Goal: Transaction & Acquisition: Purchase product/service

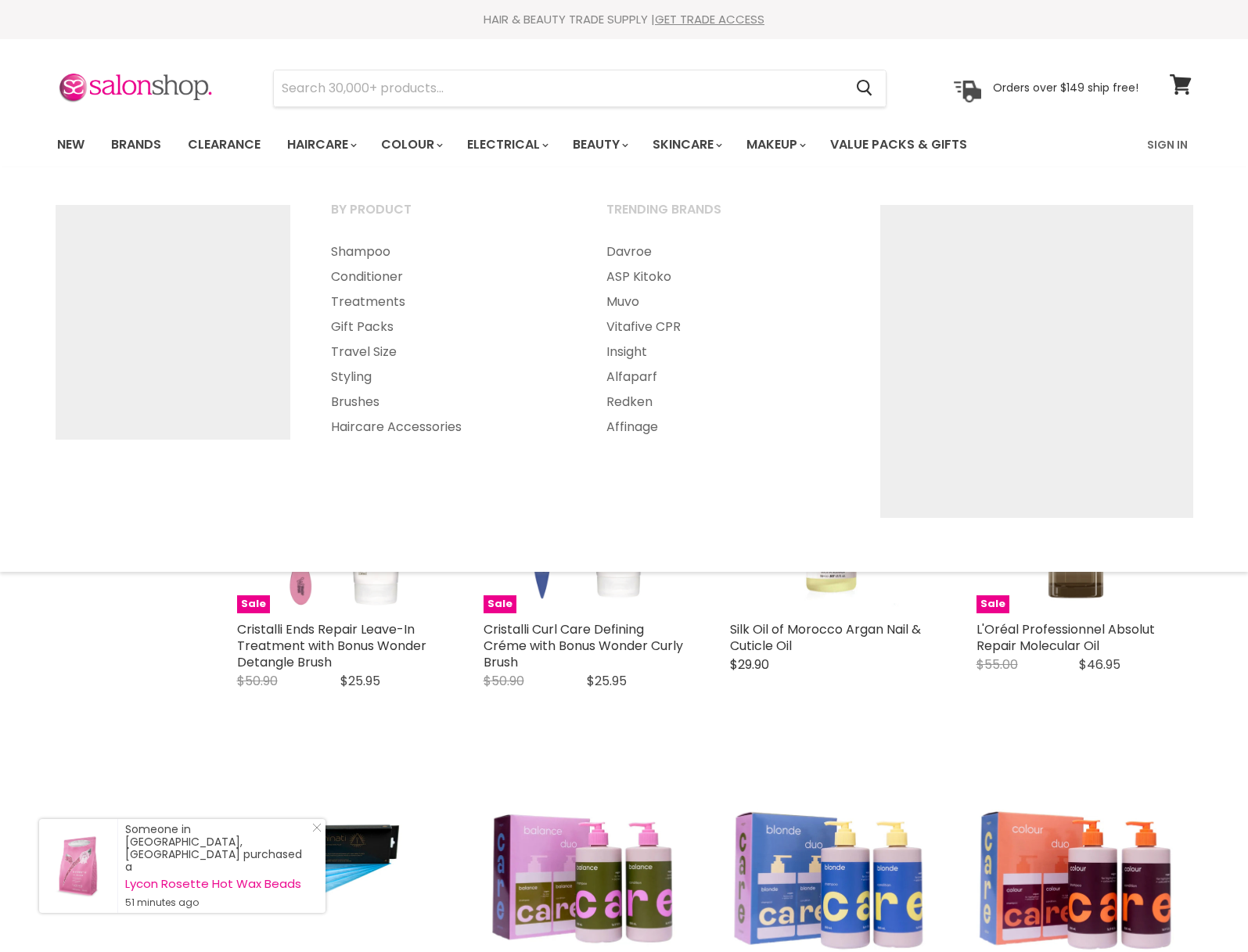
select select "created-descending"
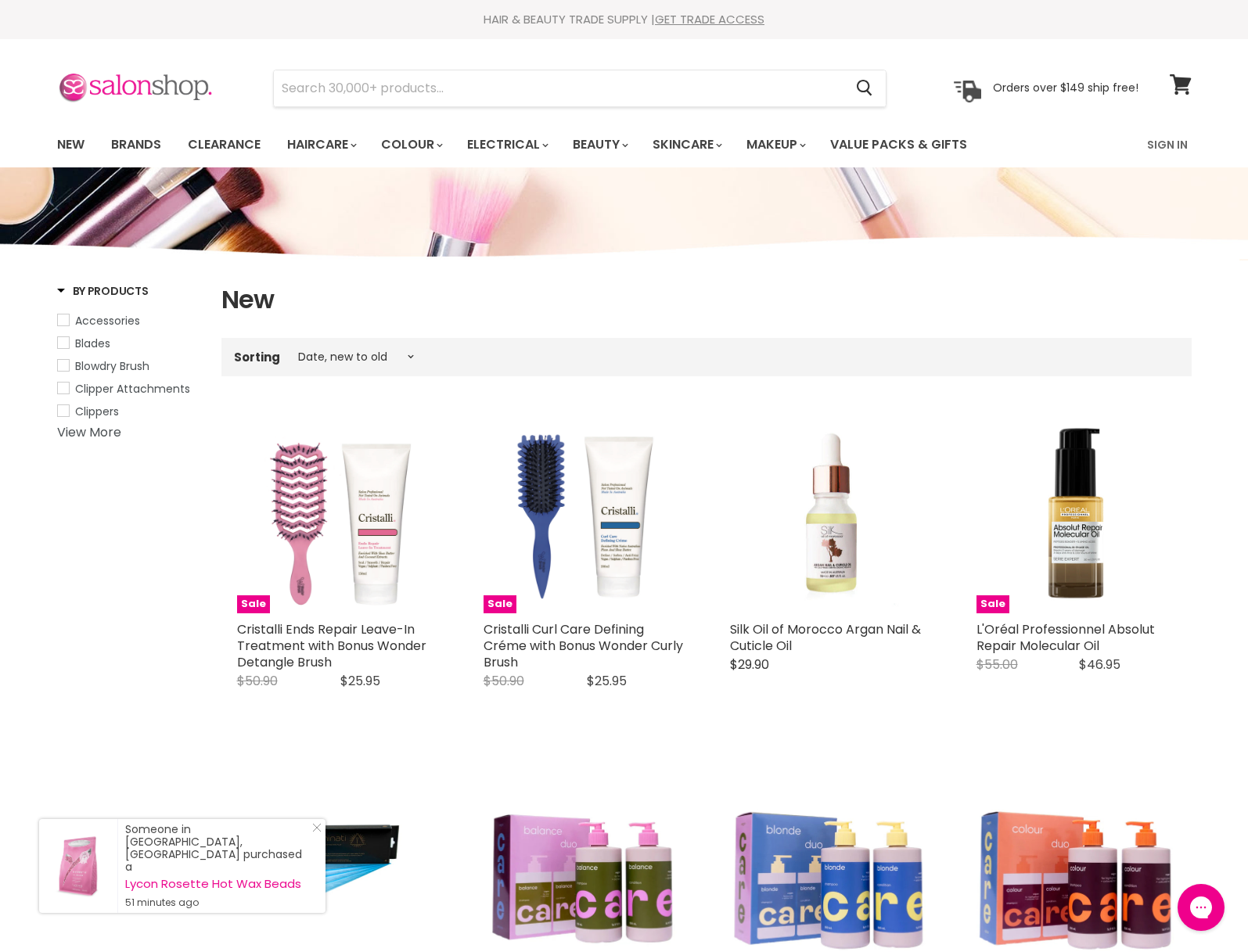
click at [173, 88] on img at bounding box center [135, 89] width 156 height 33
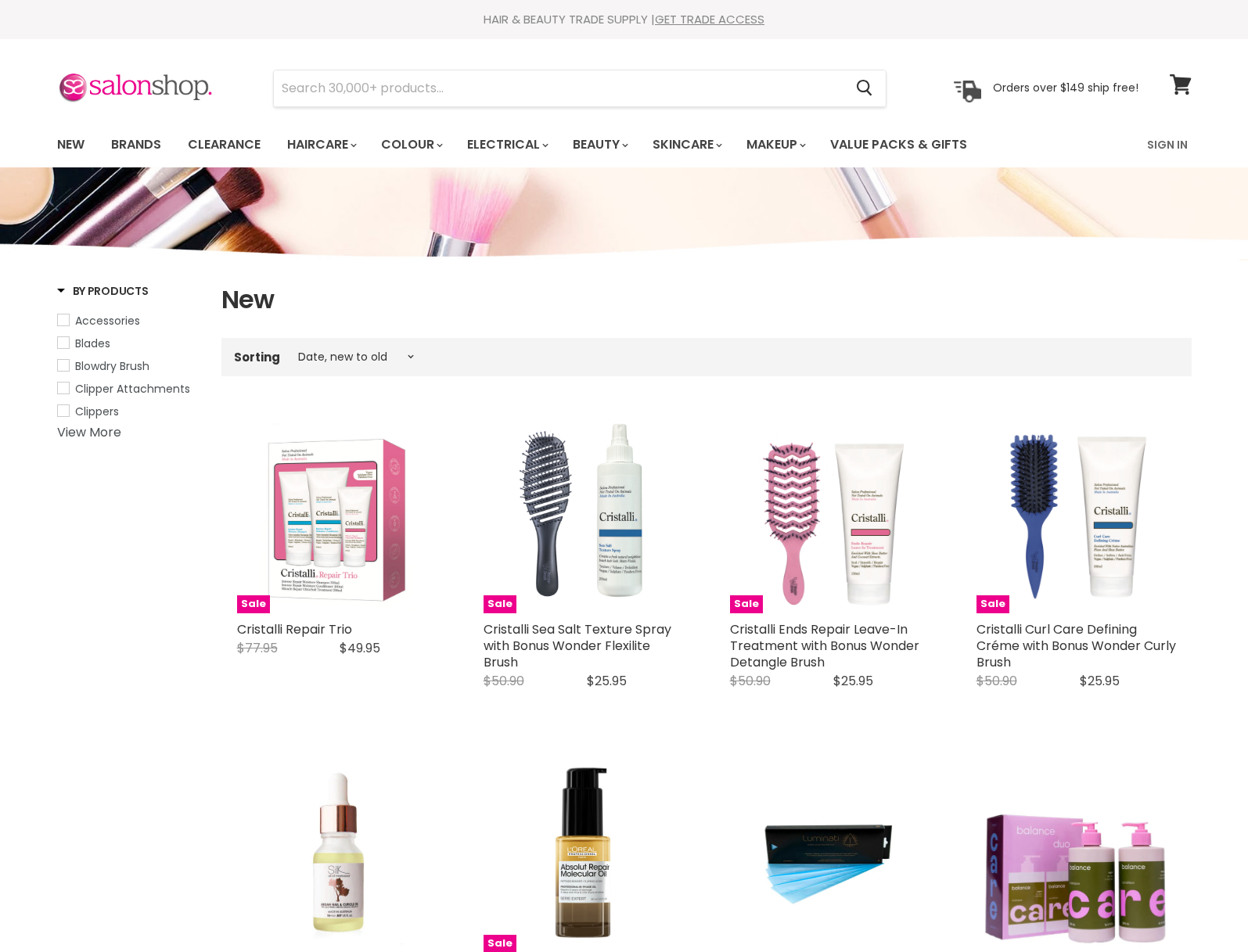
select select "created-descending"
click at [118, 86] on img at bounding box center [135, 89] width 156 height 33
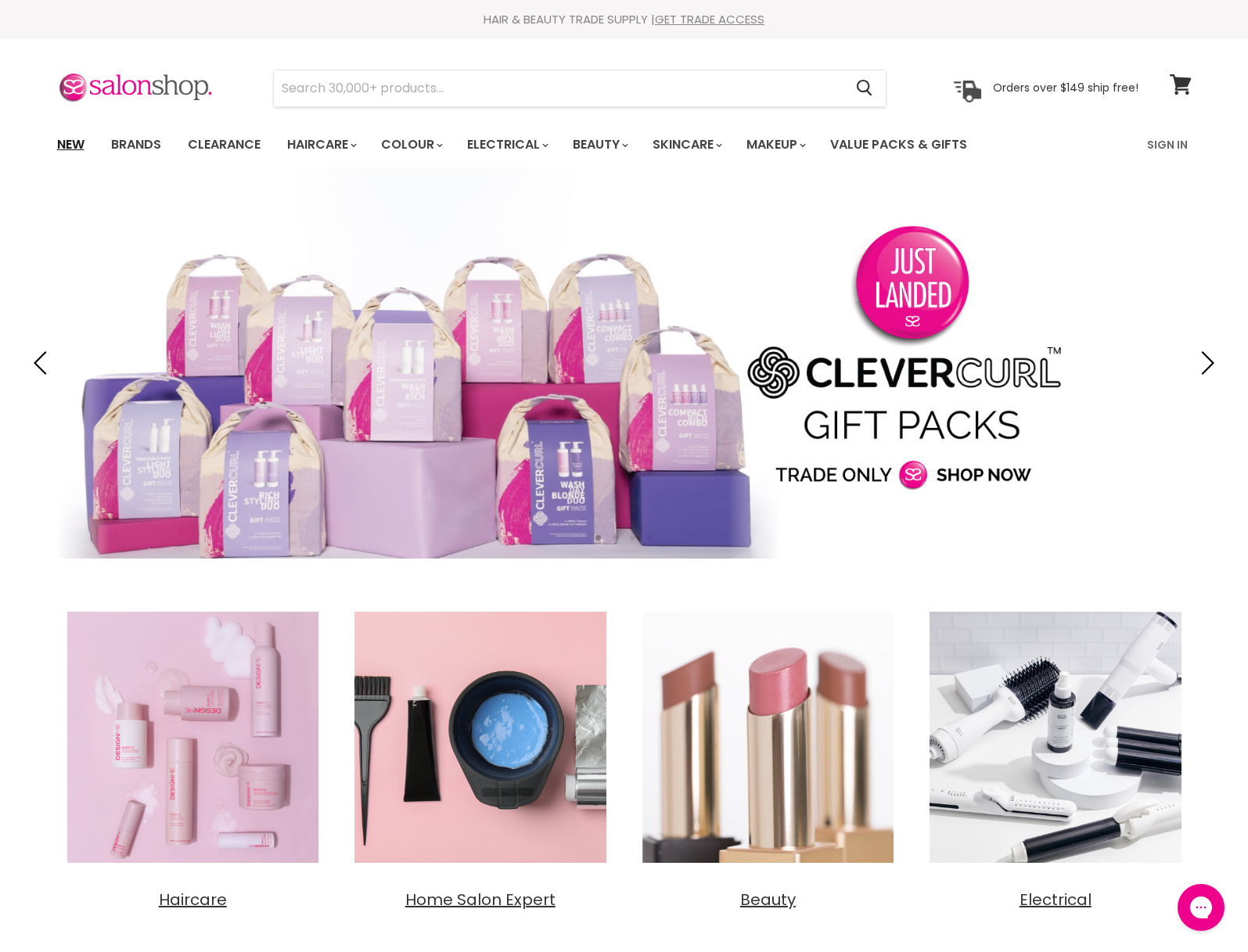
click at [63, 143] on link "New" at bounding box center [70, 145] width 51 height 33
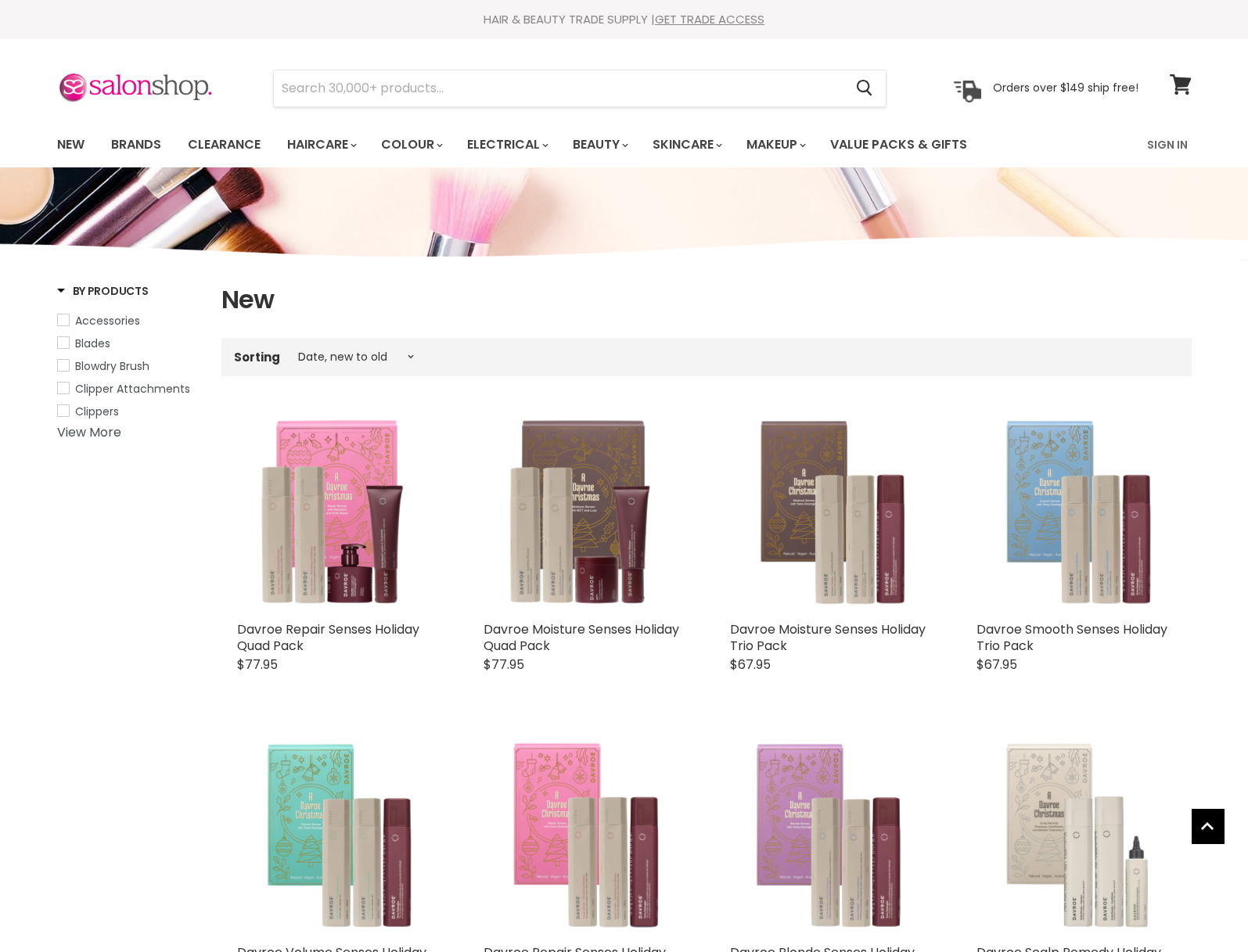
select select "created-descending"
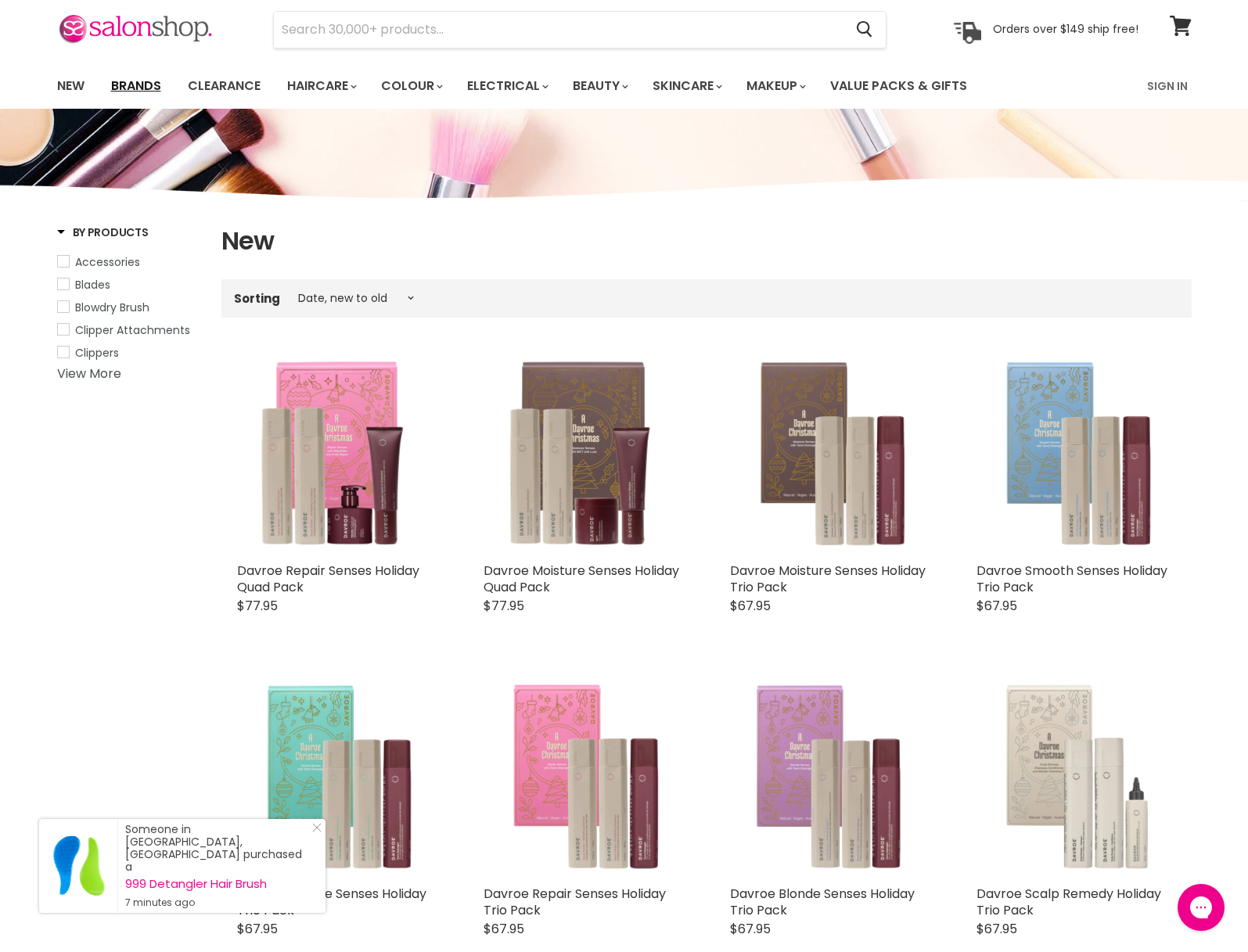
click at [129, 80] on link "Brands" at bounding box center [135, 86] width 74 height 33
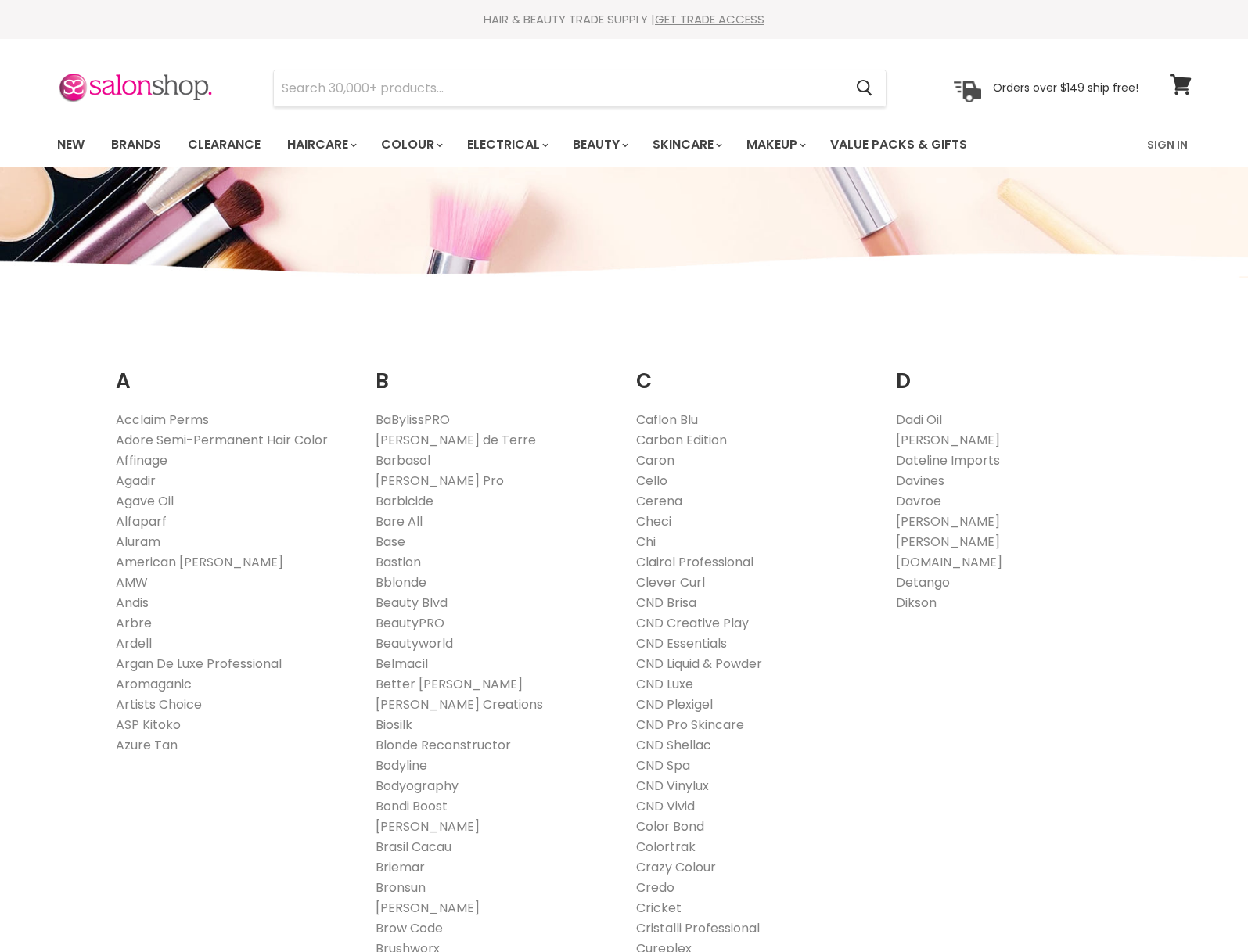
scroll to position [103, 0]
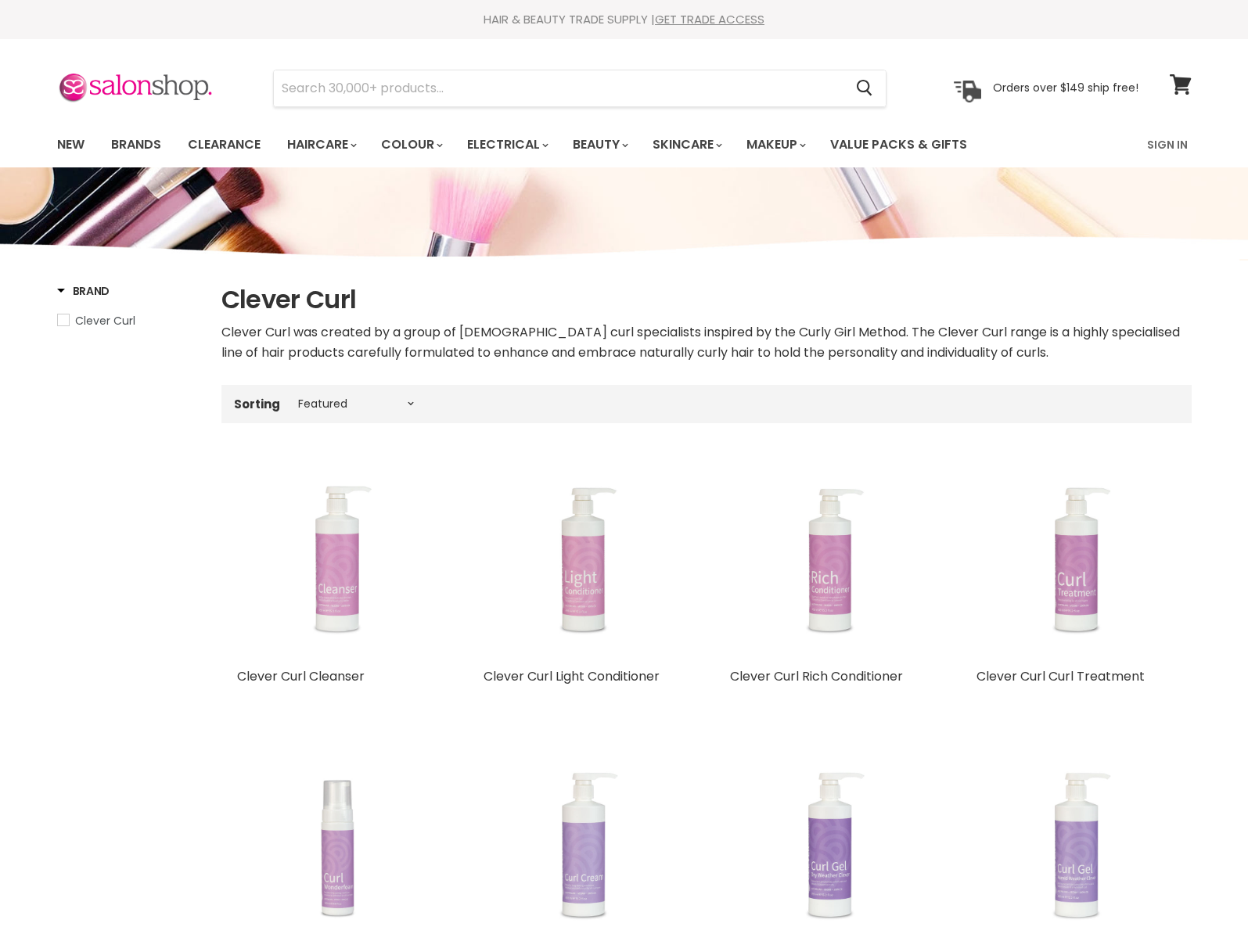
select select "manual"
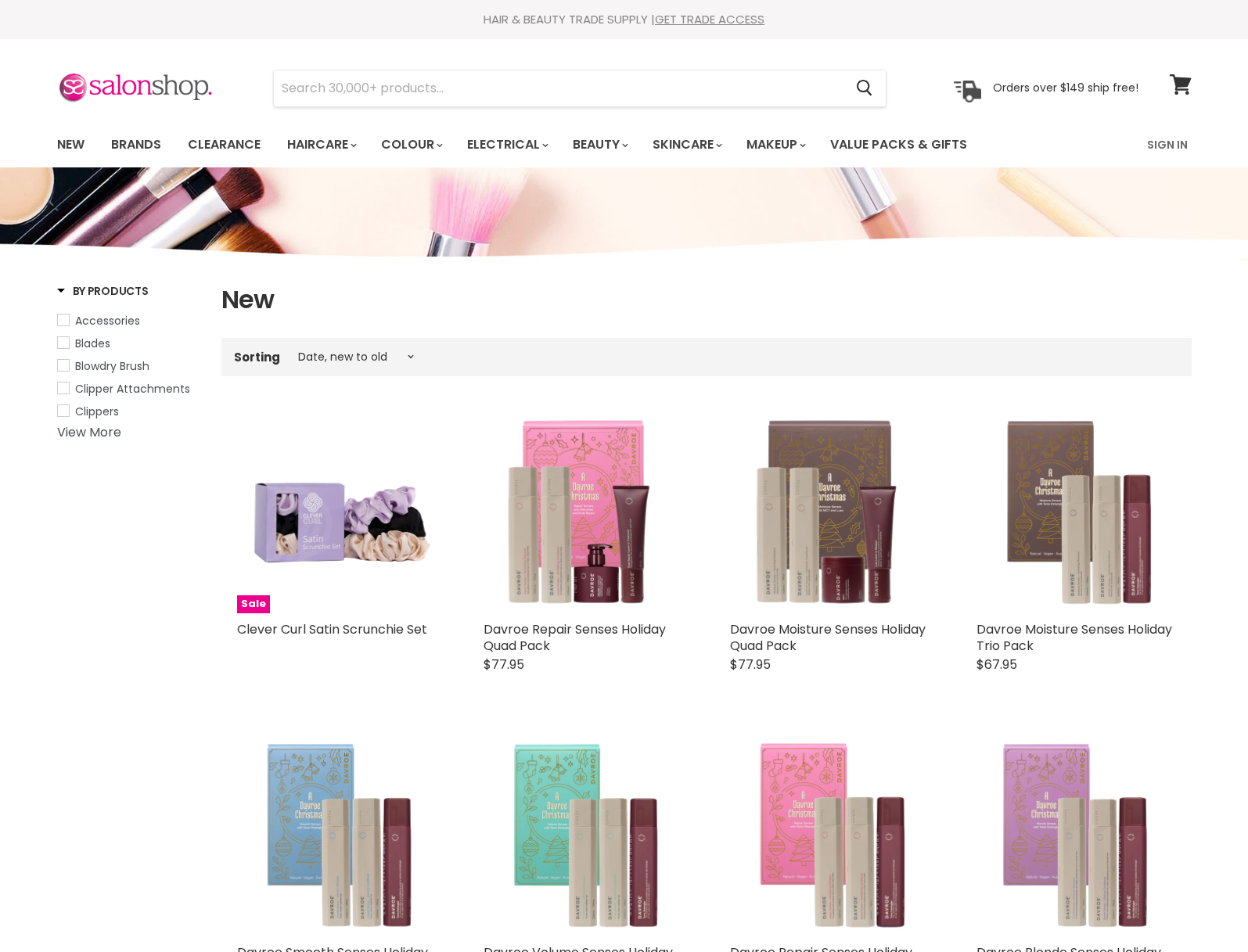
select select "created-descending"
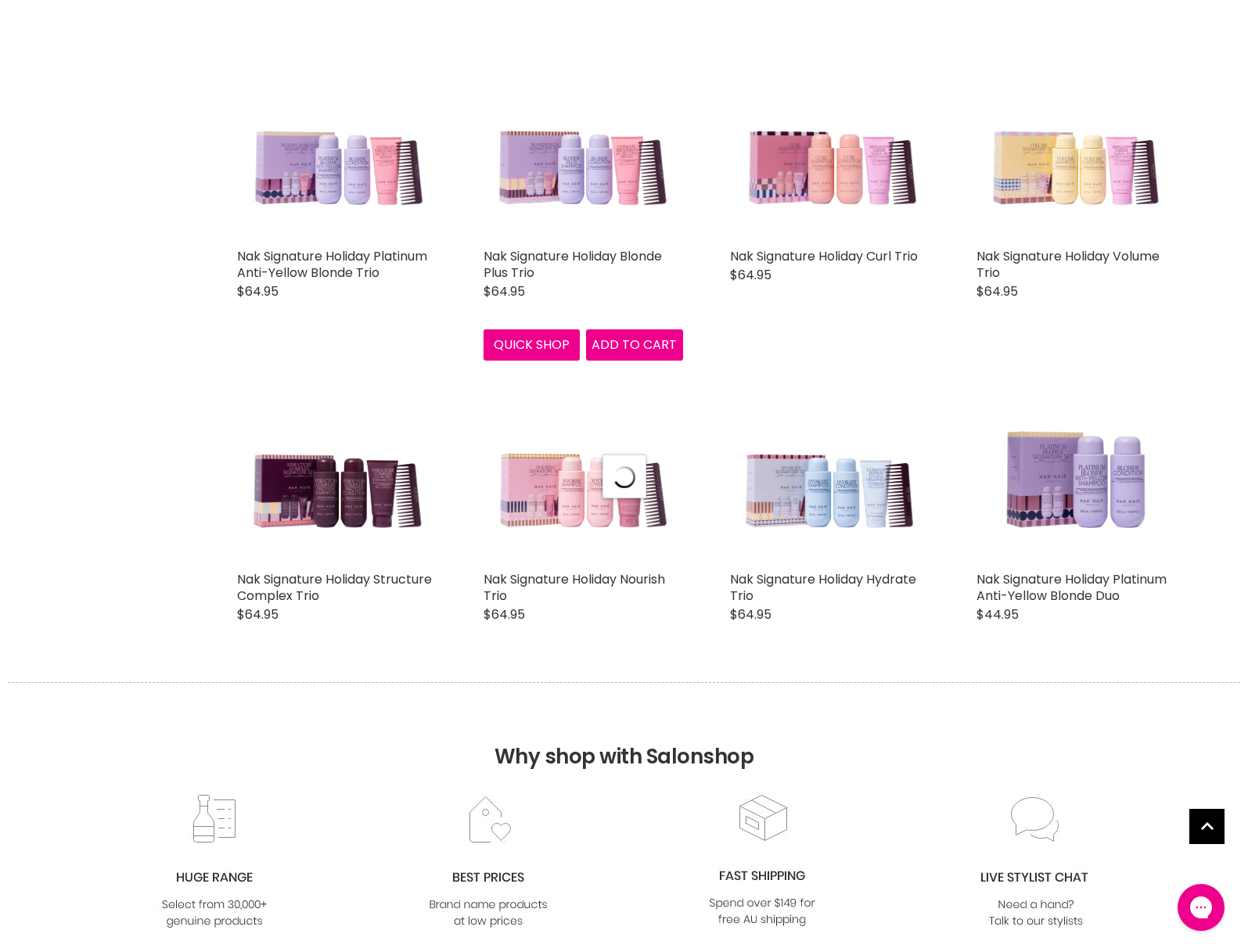
scroll to position [3875, 0]
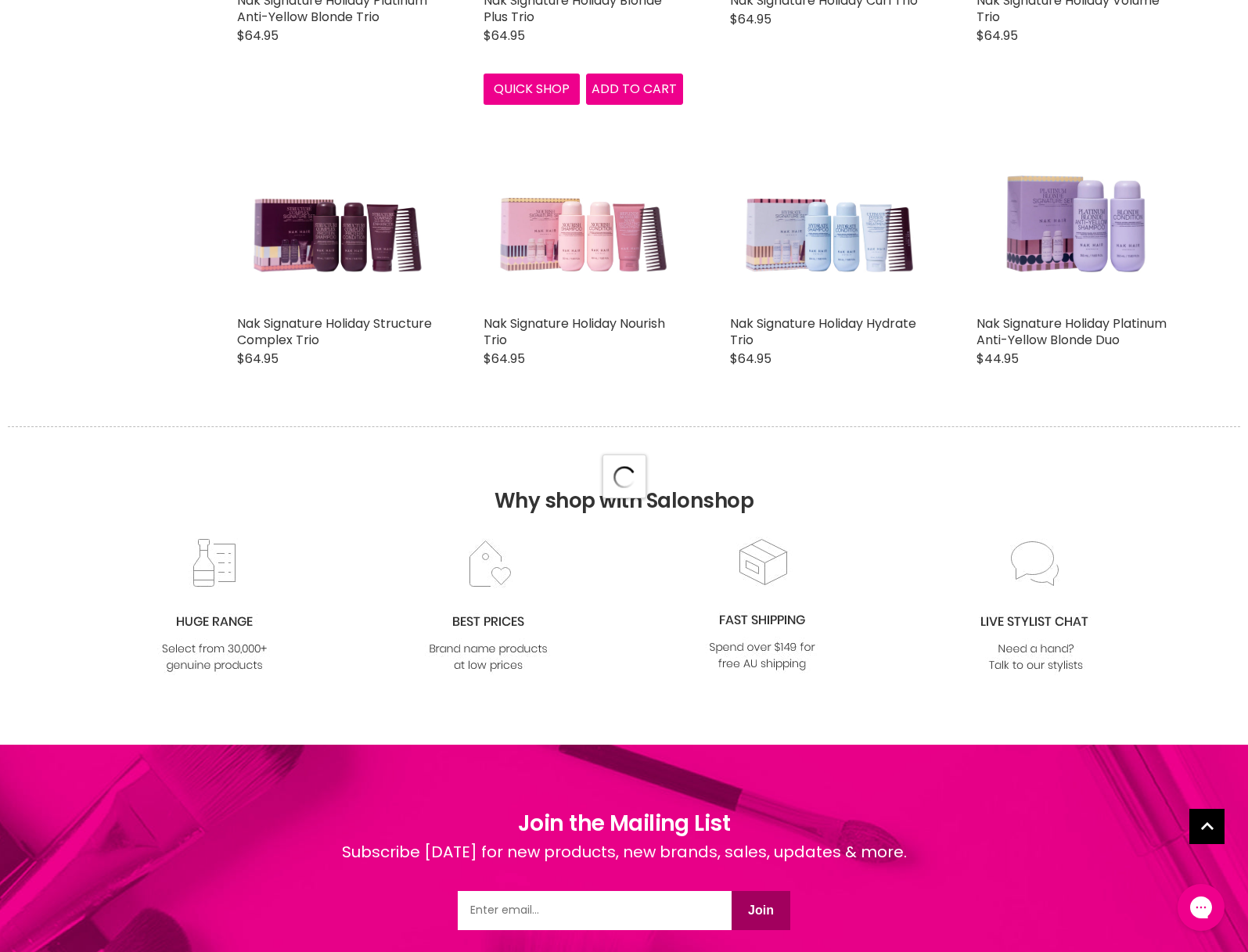
select select "created-descending"
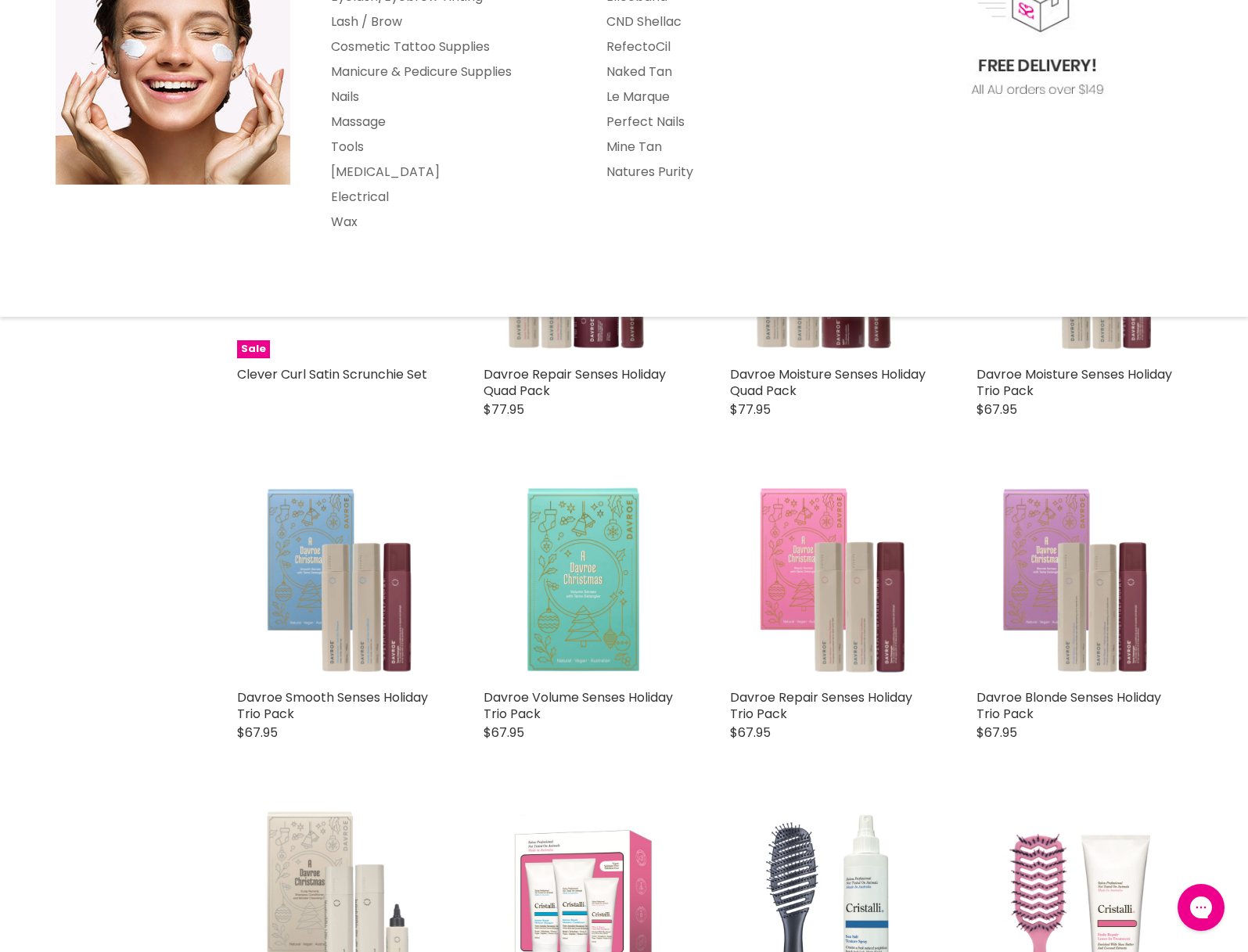
scroll to position [0, 0]
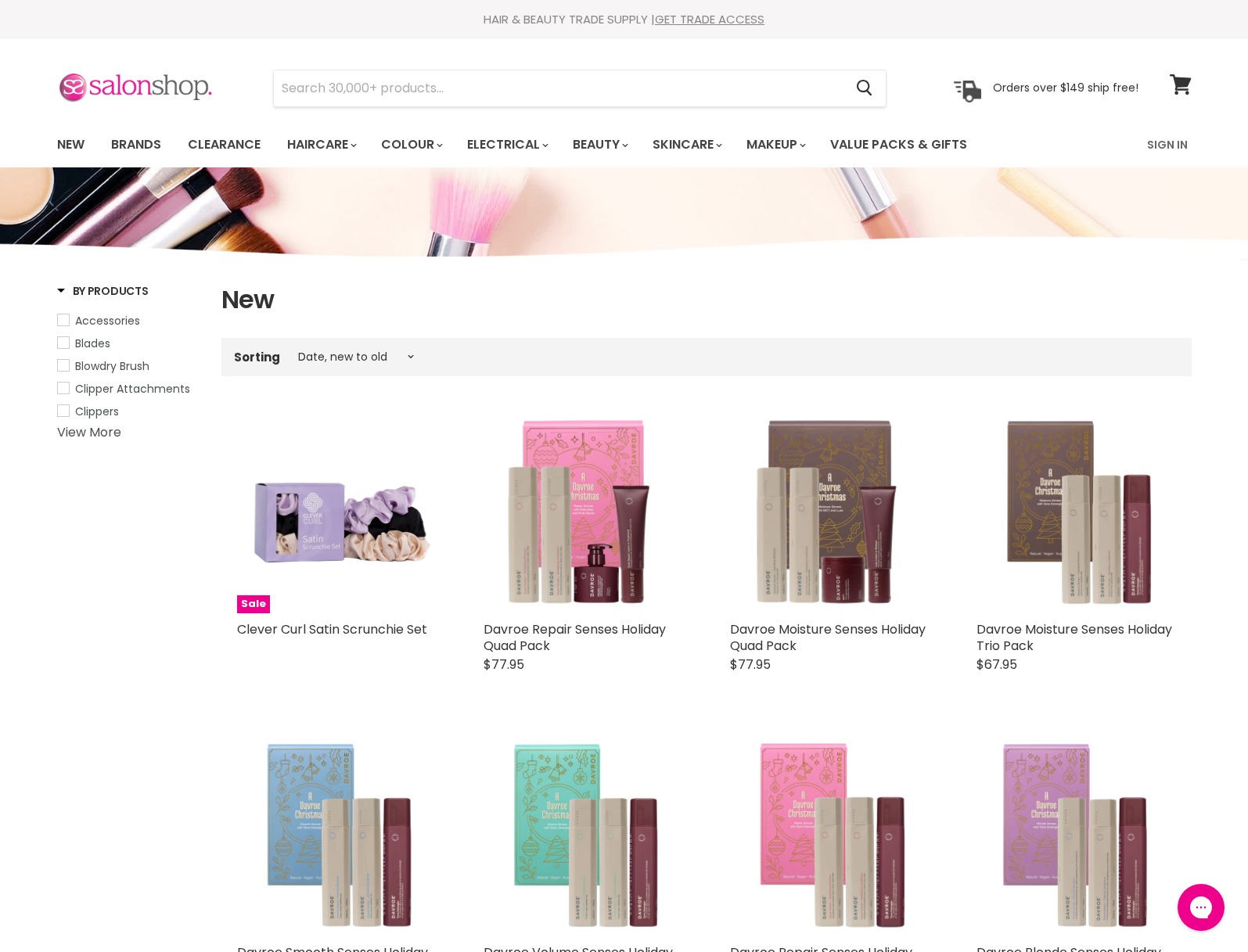
click at [120, 85] on img at bounding box center [135, 89] width 156 height 33
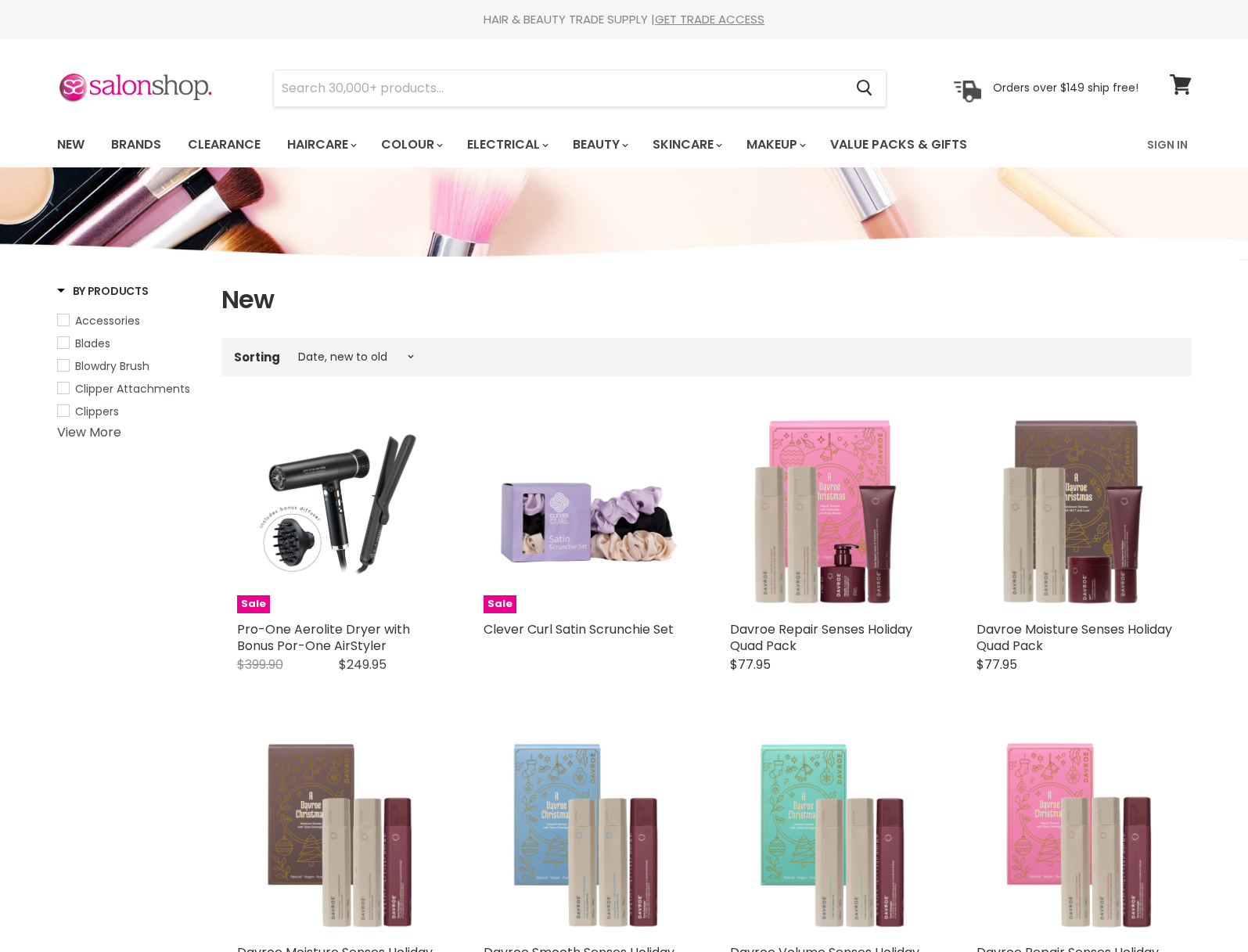
select select "created-descending"
